Goal: Task Accomplishment & Management: Complete application form

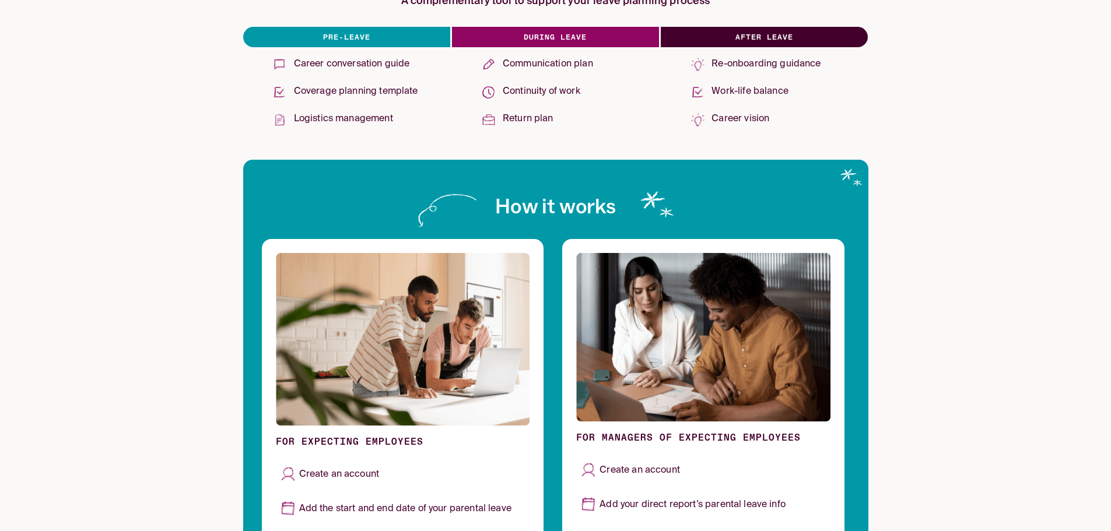
scroll to position [292, 0]
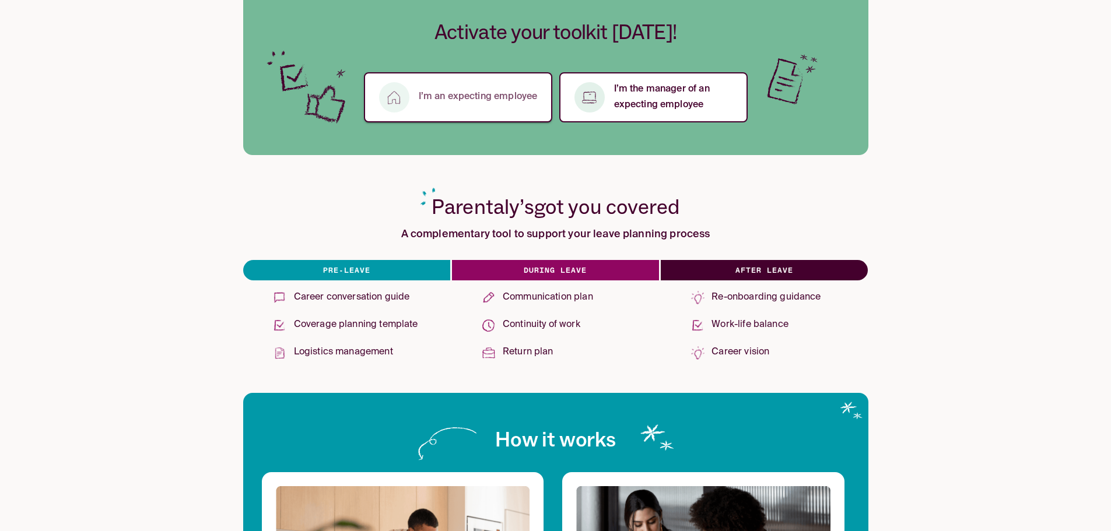
click at [440, 87] on button "I’m an expecting employee" at bounding box center [458, 97] width 188 height 50
